Goal: Understand process/instructions: Learn how to perform a task or action

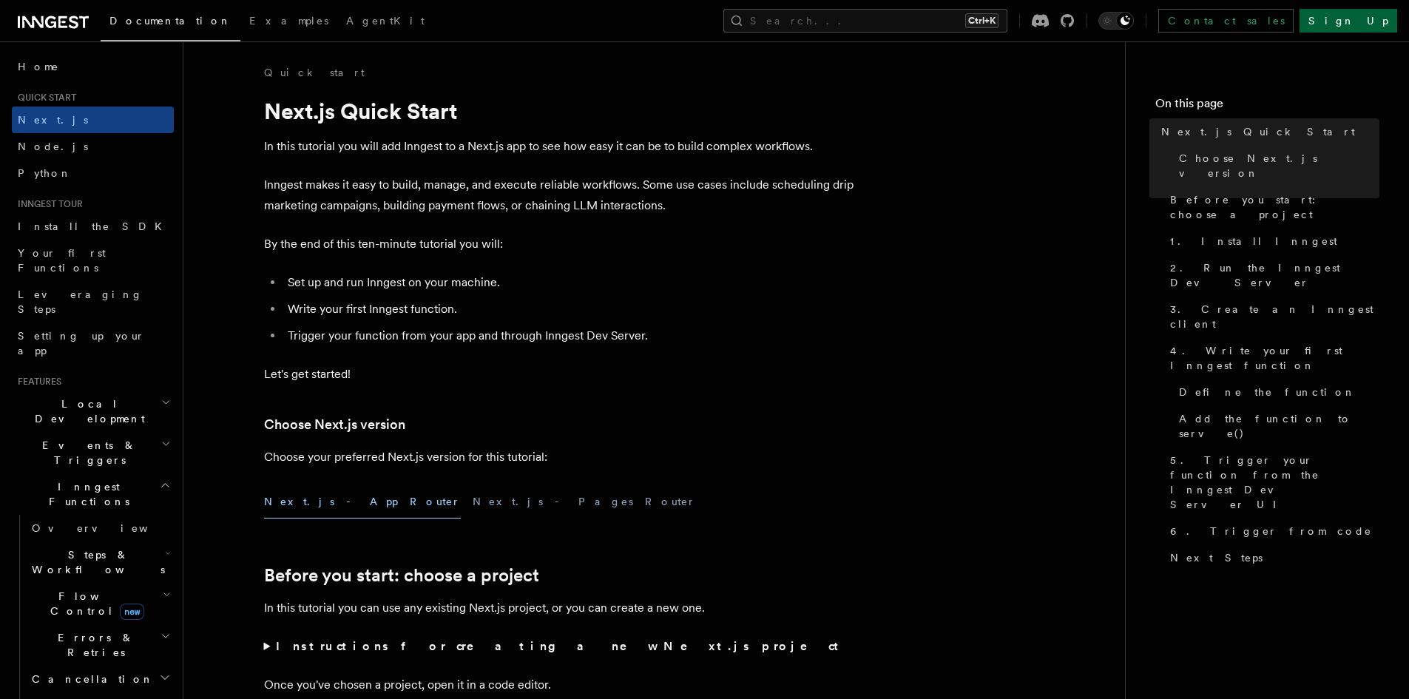
click at [1356, 21] on link "Sign Up" at bounding box center [1349, 21] width 98 height 24
click at [1115, 13] on icon "Toggle dark mode" at bounding box center [1107, 20] width 15 height 15
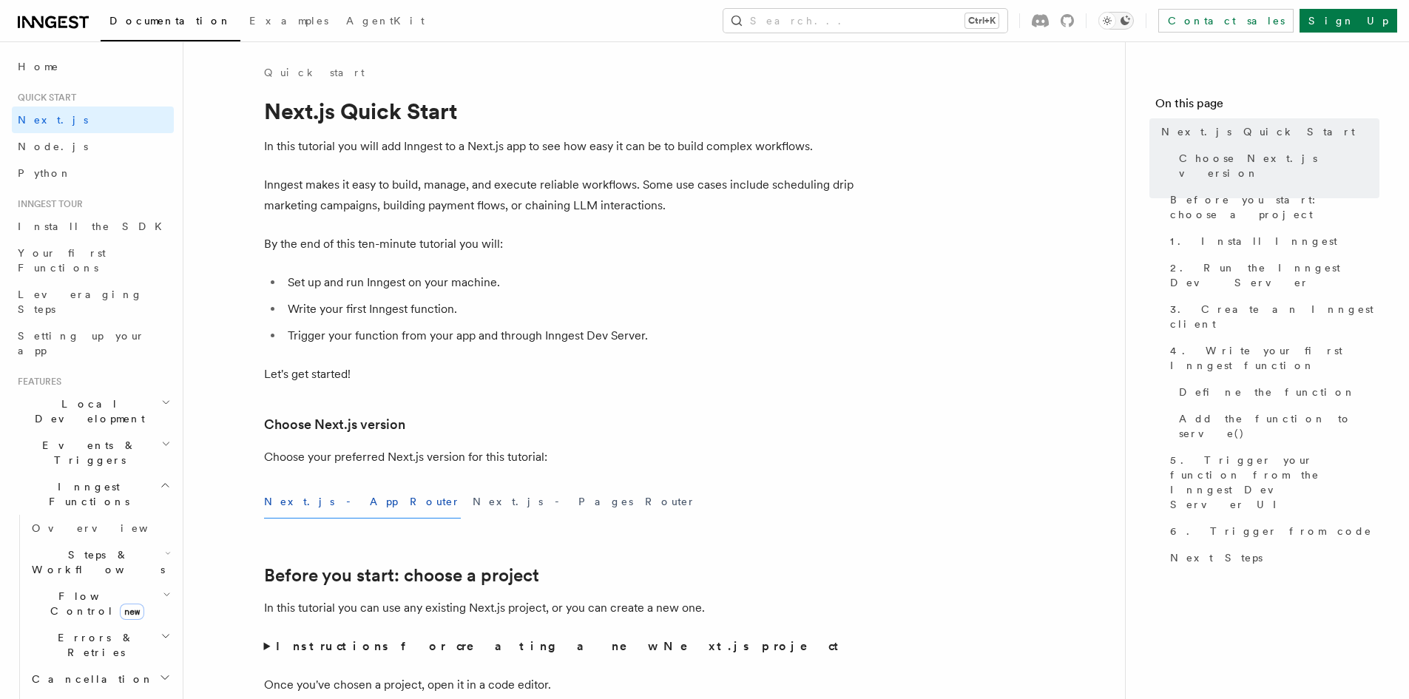
click at [1115, 20] on icon "Toggle dark mode" at bounding box center [1107, 20] width 15 height 15
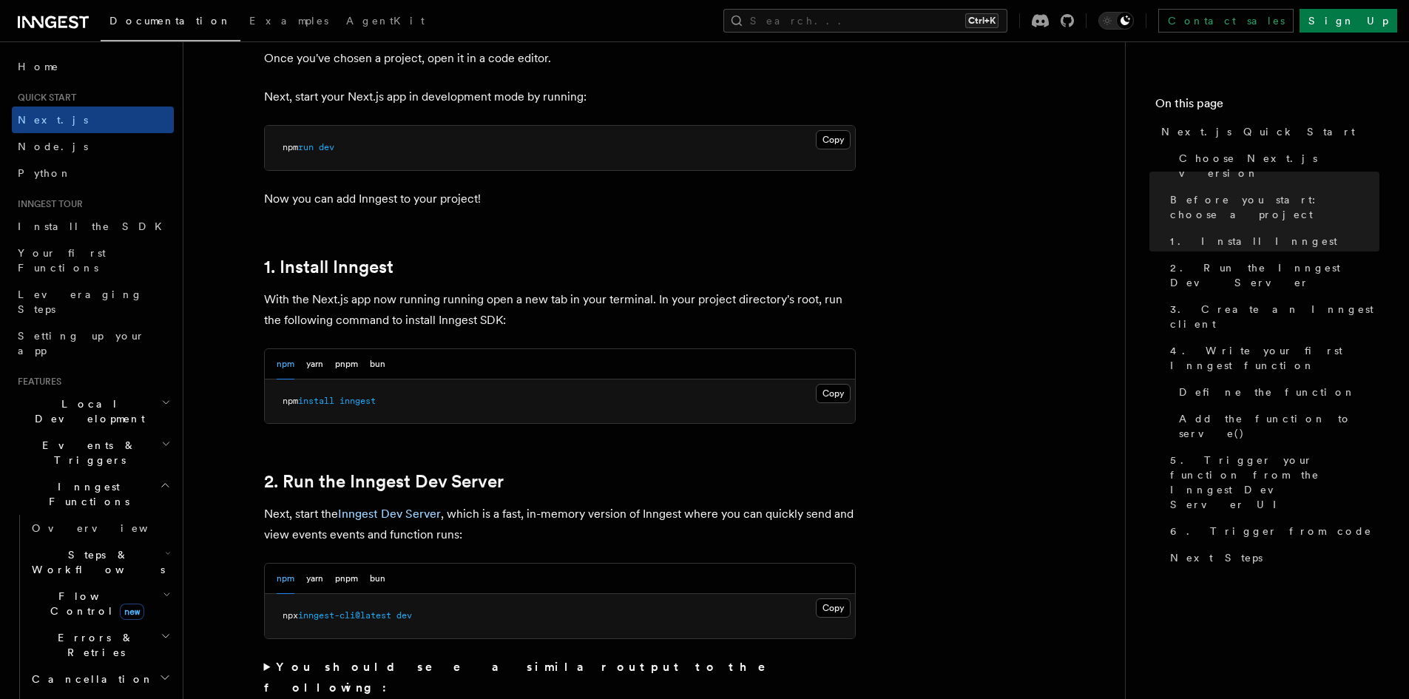
scroll to position [814, 0]
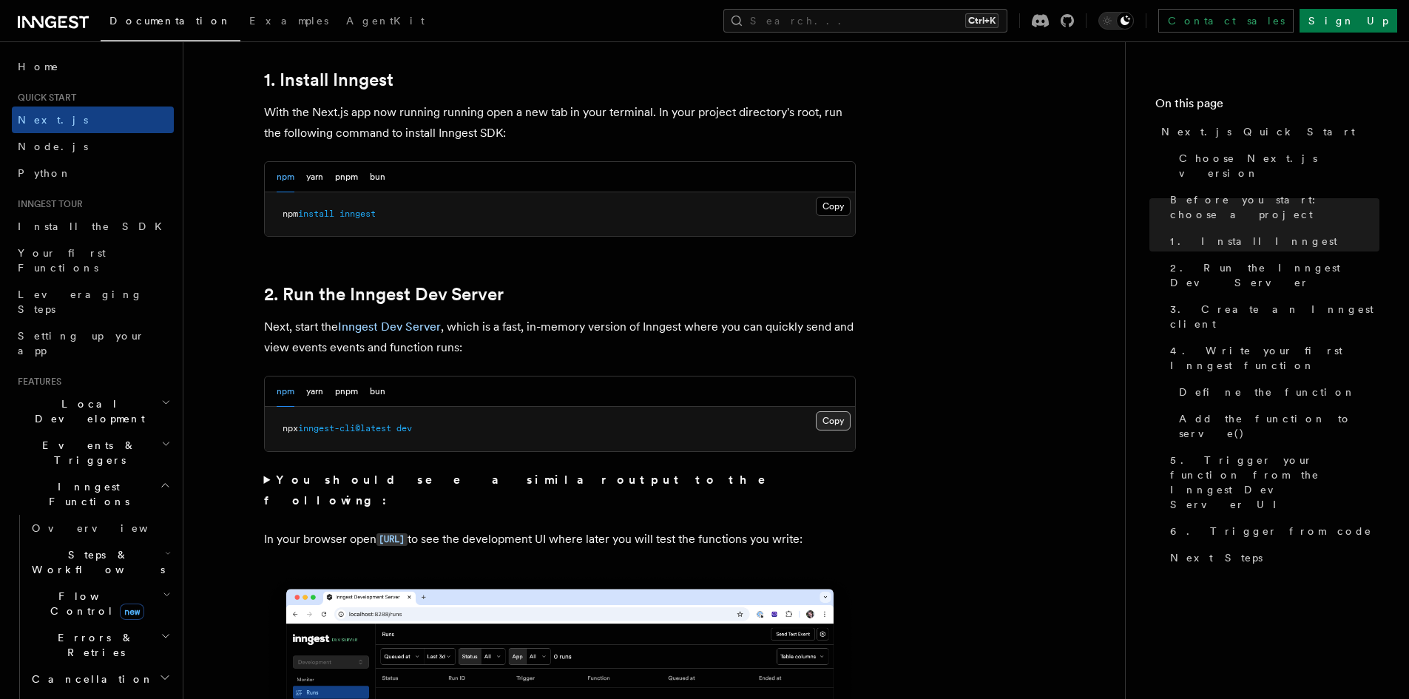
click at [843, 418] on button "Copy Copied" at bounding box center [833, 420] width 35 height 19
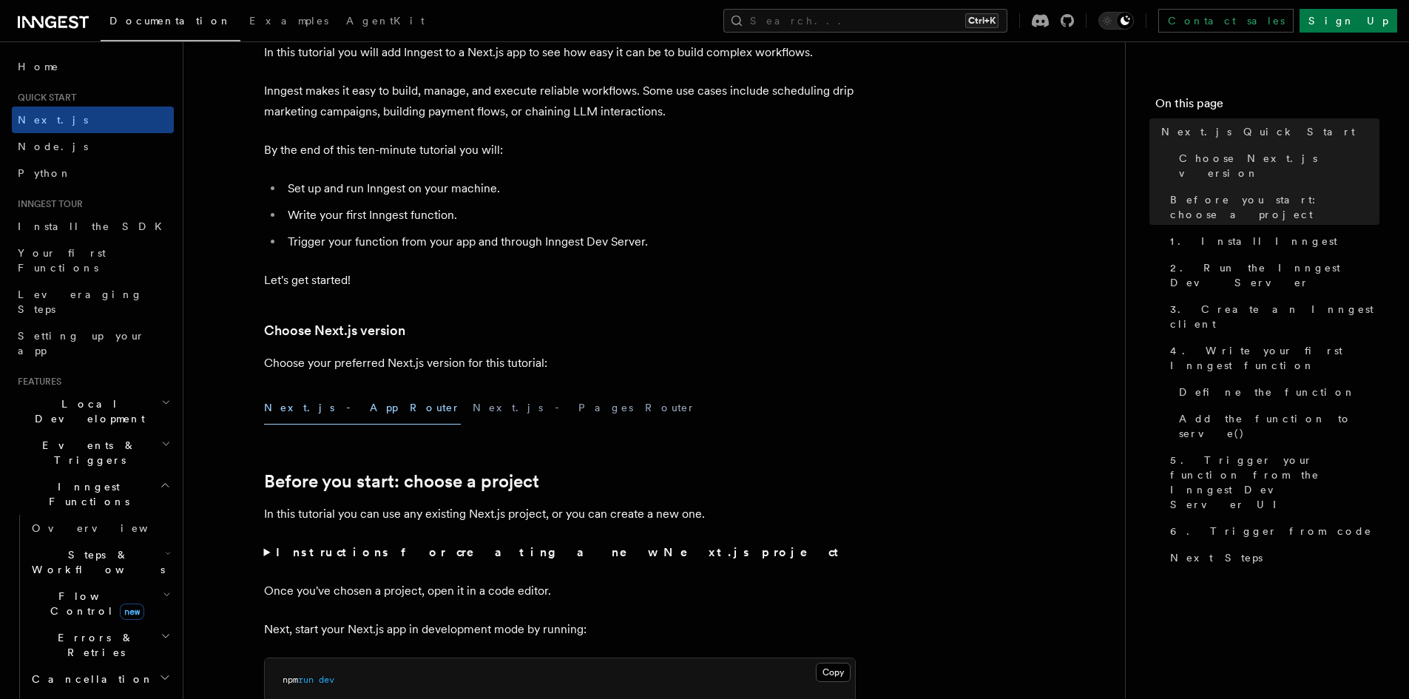
scroll to position [0, 0]
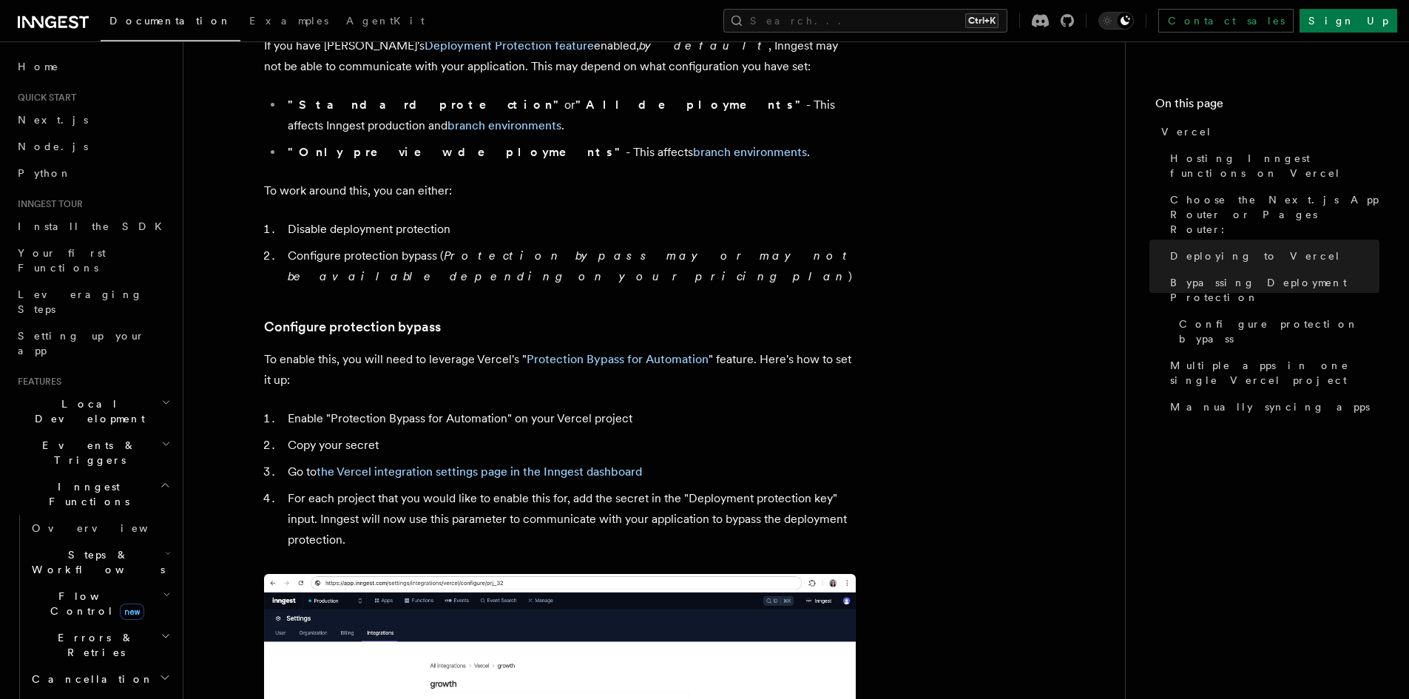
scroll to position [1241, 0]
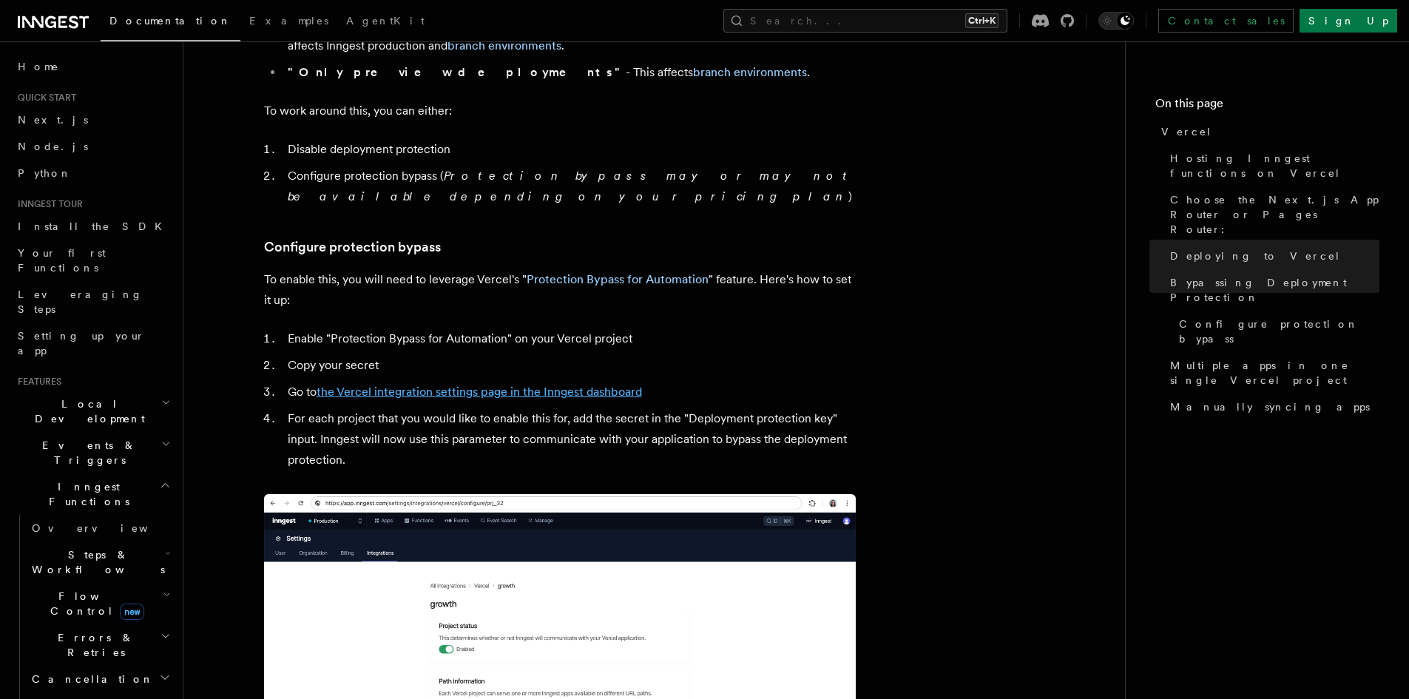
click at [475, 385] on link "the Vercel integration settings page in the Inngest dashboard" at bounding box center [479, 392] width 325 height 14
